Goal: Task Accomplishment & Management: Complete application form

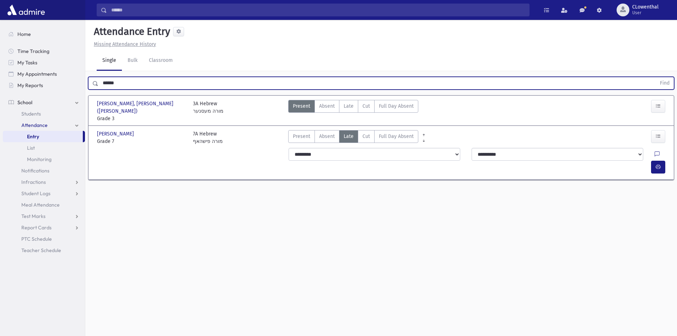
click at [127, 87] on input "******" at bounding box center [378, 83] width 558 height 13
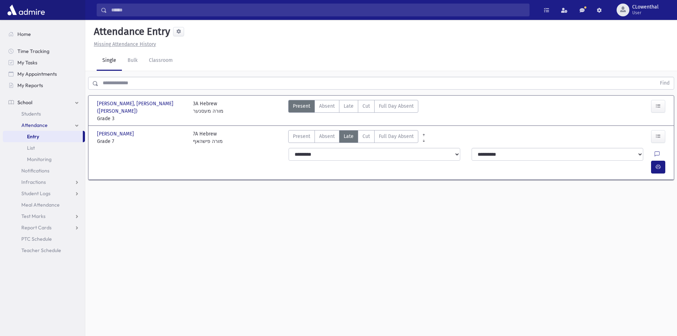
click at [300, 28] on div "Attendance Entry" at bounding box center [381, 33] width 581 height 15
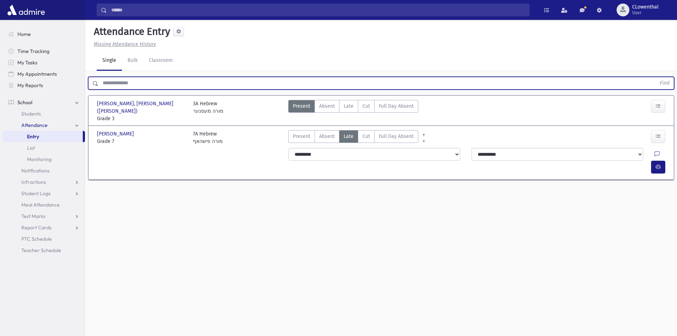
click at [204, 79] on input "text" at bounding box center [378, 83] width 558 height 13
click at [69, 135] on link "Entry" at bounding box center [43, 136] width 80 height 11
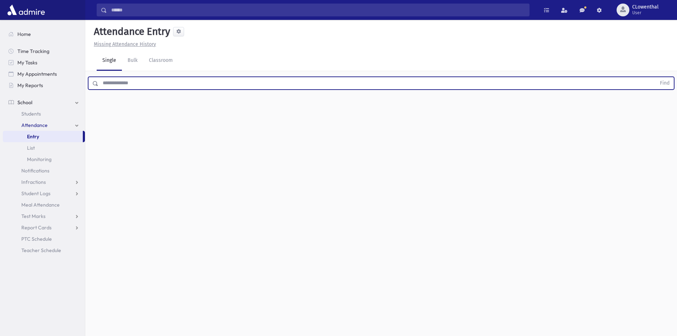
click at [111, 84] on input "text" at bounding box center [378, 83] width 558 height 13
click at [132, 61] on link "Bulk" at bounding box center [132, 61] width 21 height 20
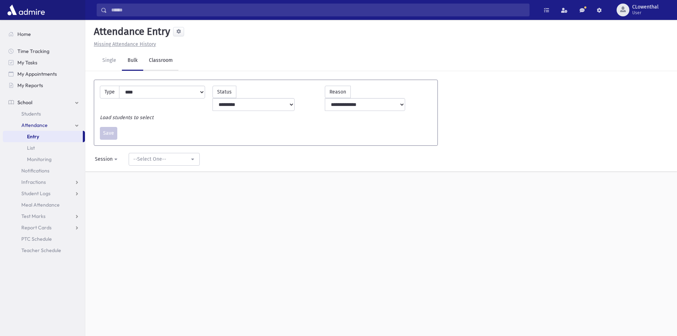
click at [159, 59] on link "Classroom" at bounding box center [160, 61] width 35 height 20
click at [115, 59] on link "Single" at bounding box center [109, 61] width 25 height 20
